Goal: Transaction & Acquisition: Purchase product/service

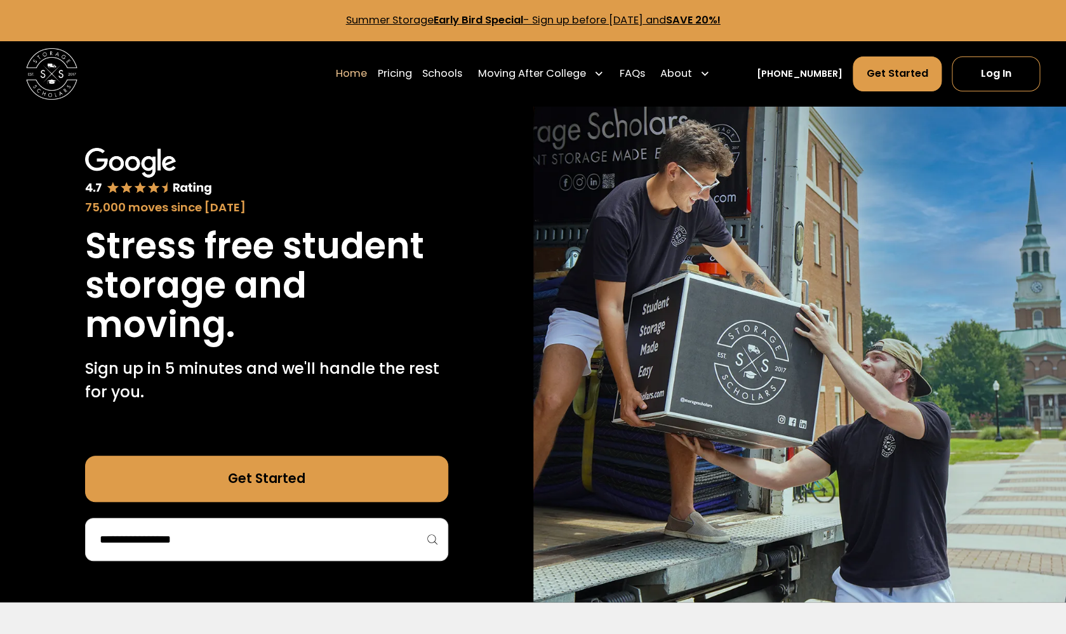
click at [345, 560] on div at bounding box center [266, 539] width 363 height 43
click at [356, 544] on input "search" at bounding box center [266, 540] width 337 height 22
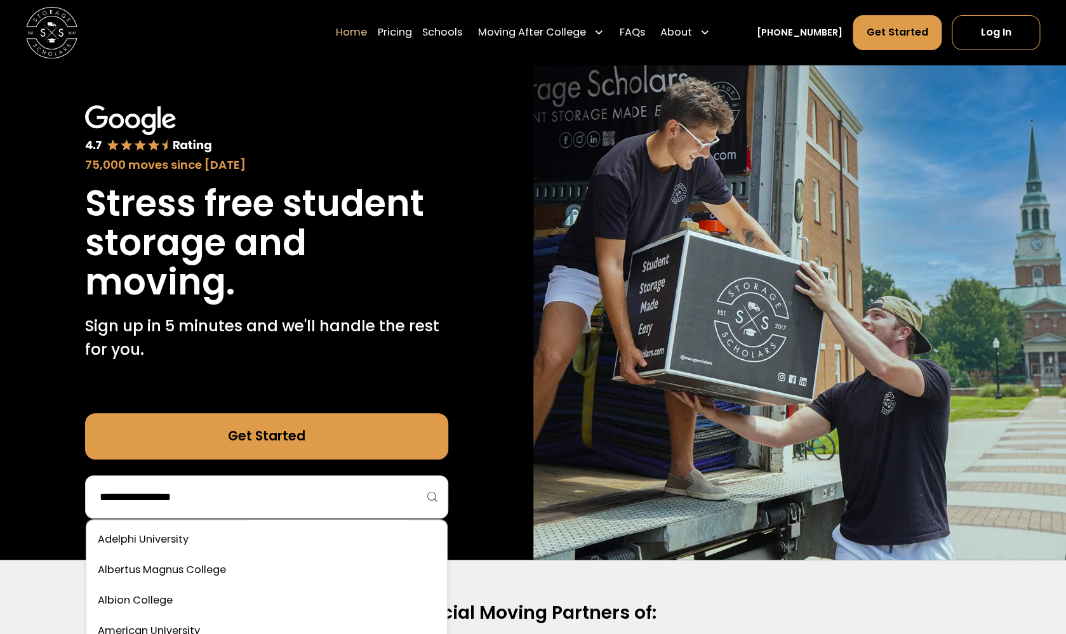
scroll to position [44, 0]
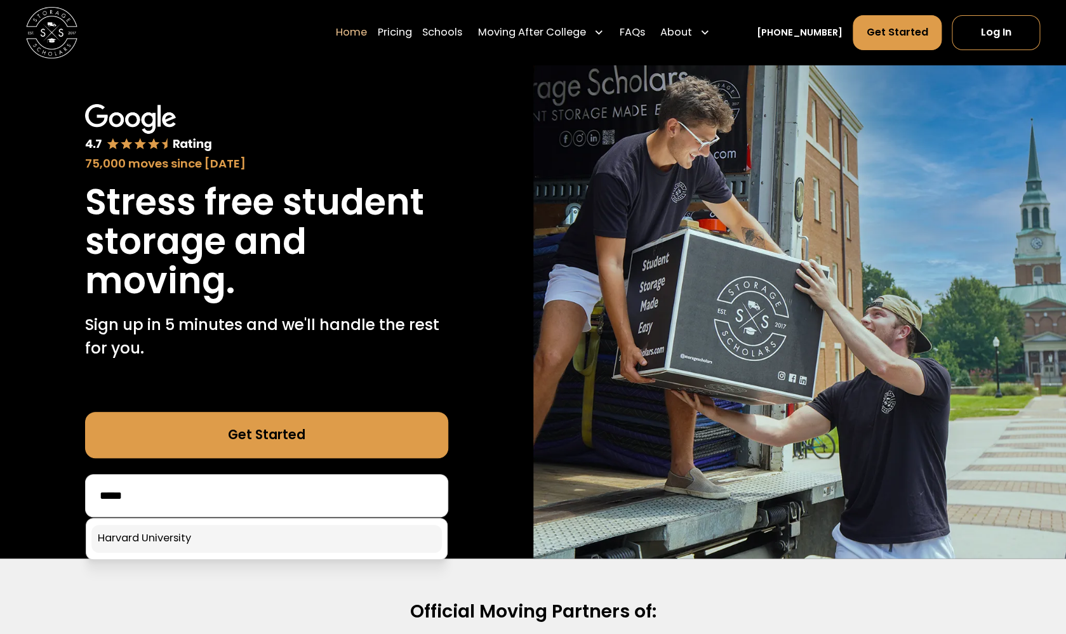
type input "*****"
click at [265, 542] on link at bounding box center [266, 539] width 351 height 28
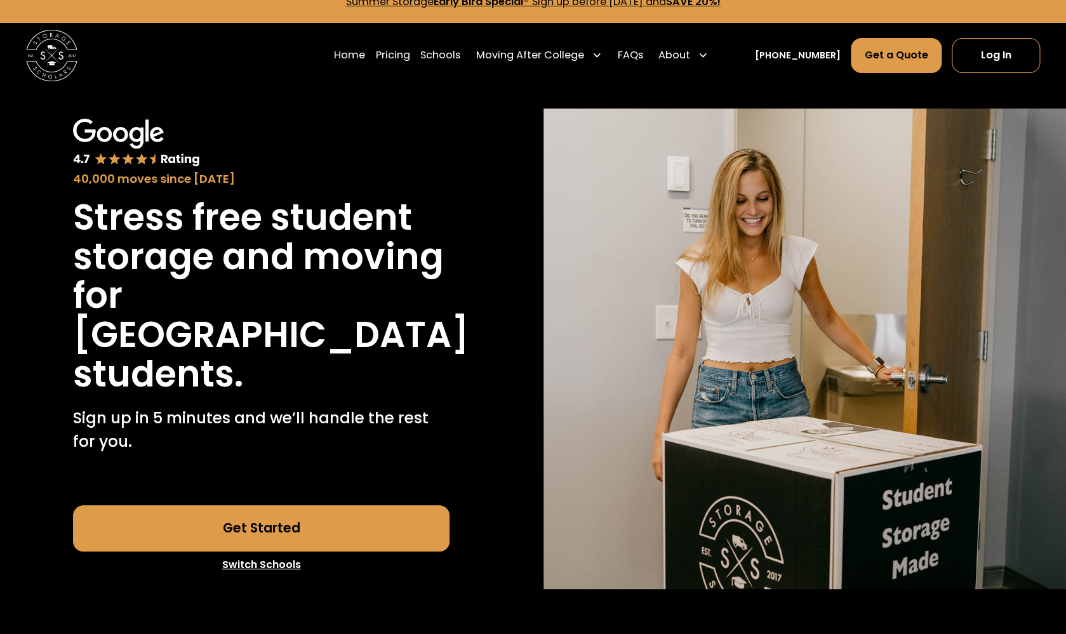
scroll to position [22, 0]
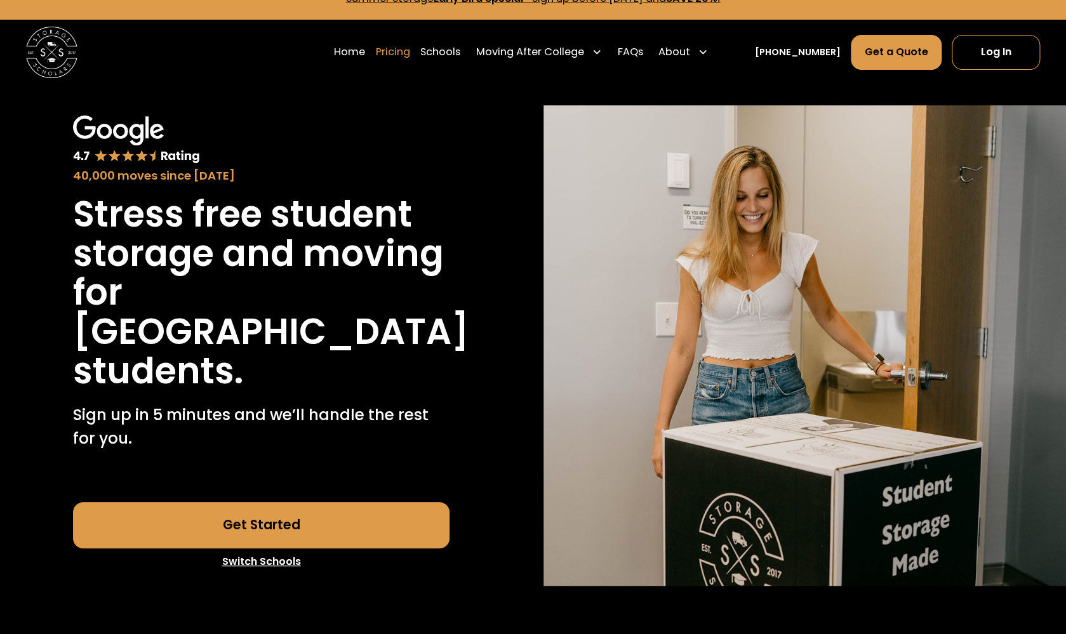
click at [410, 58] on link "Pricing" at bounding box center [393, 52] width 34 height 36
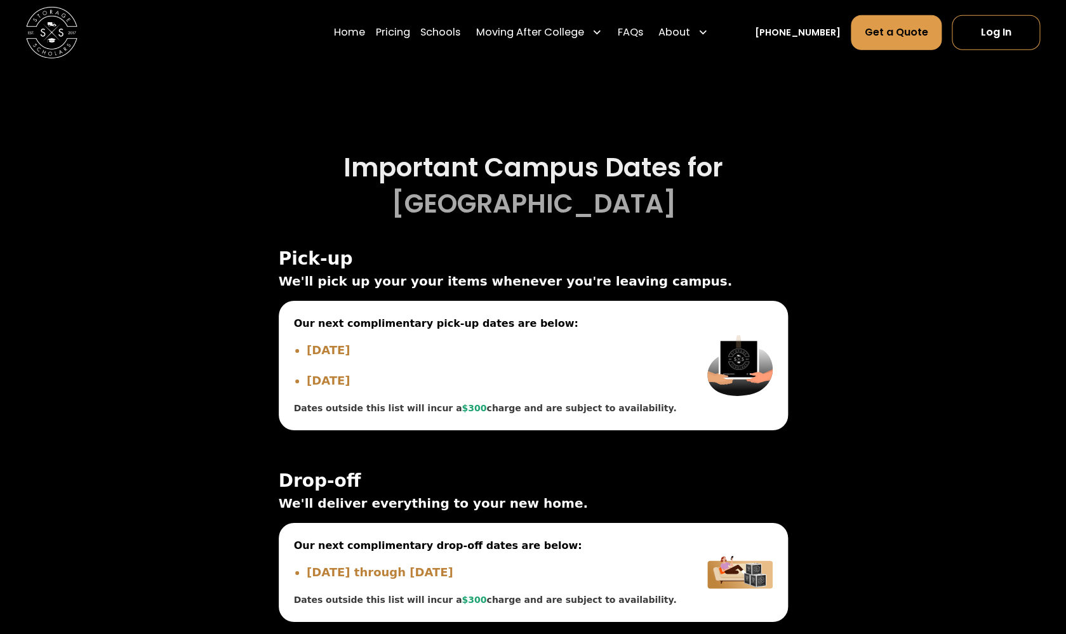
scroll to position [3817, 0]
